Goal: Obtain resource: Obtain resource

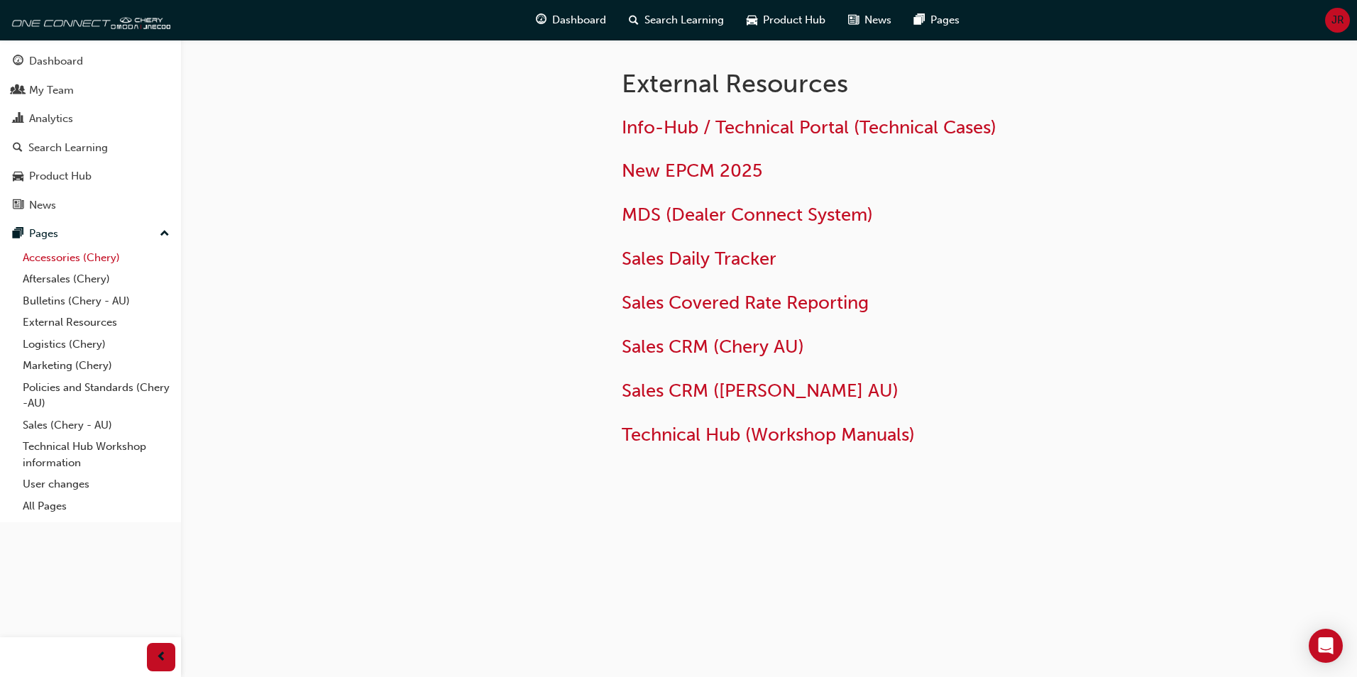
click at [43, 258] on link "Accessories (Chery)" at bounding box center [96, 258] width 158 height 22
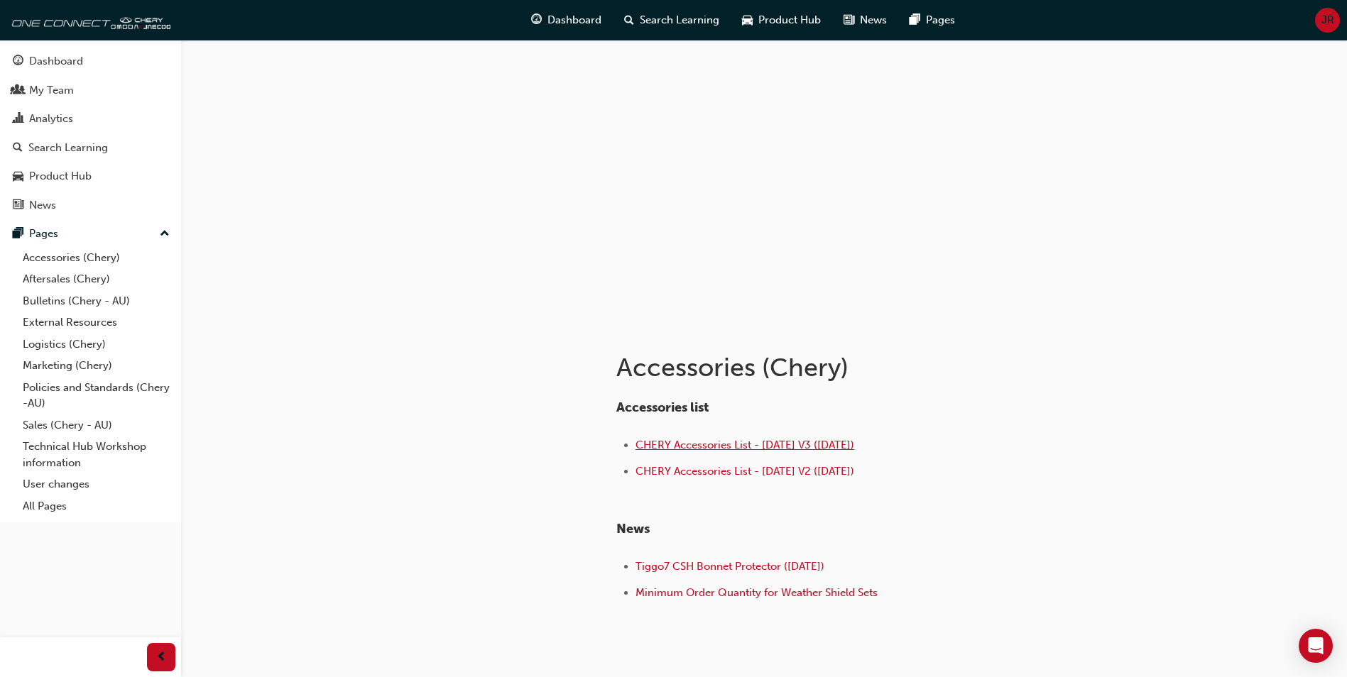
click at [742, 447] on span "CHERY Accessories List - Sep 25 V3 (30.09.25)" at bounding box center [744, 445] width 219 height 13
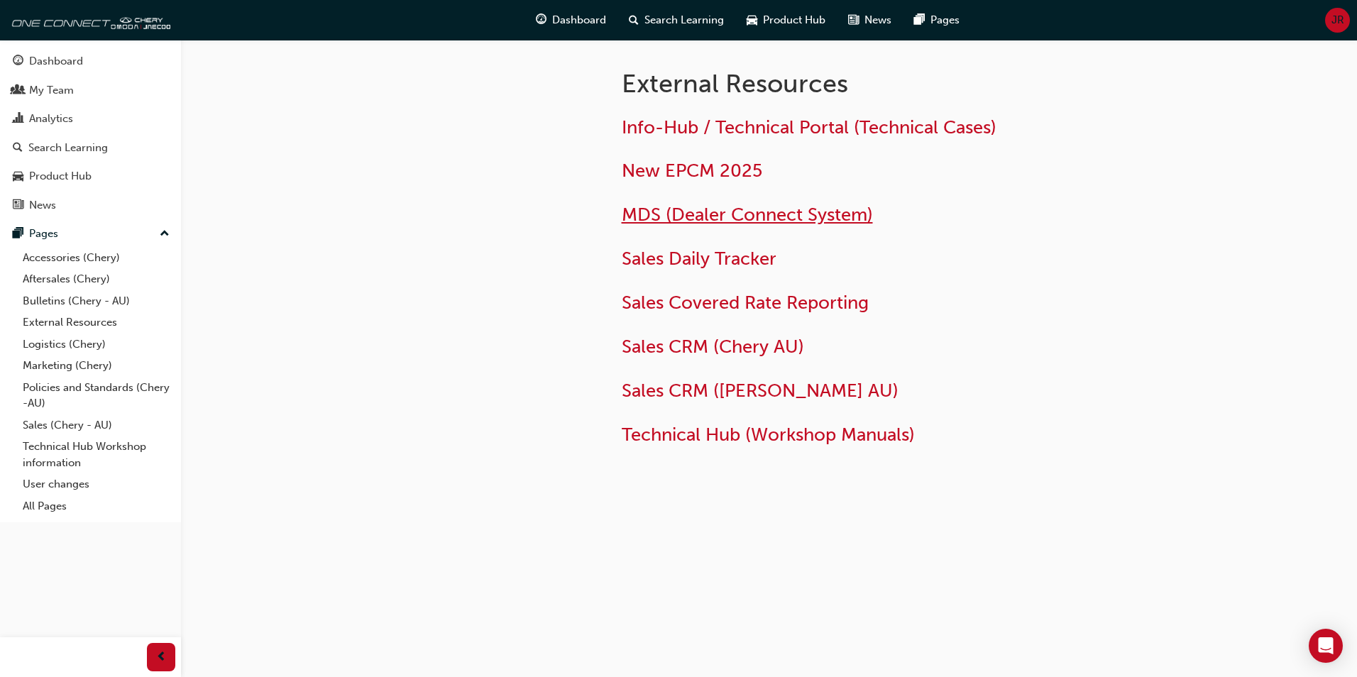
click at [702, 218] on span "MDS (Dealer Connect System)" at bounding box center [747, 215] width 251 height 22
